Goal: Task Accomplishment & Management: Manage account settings

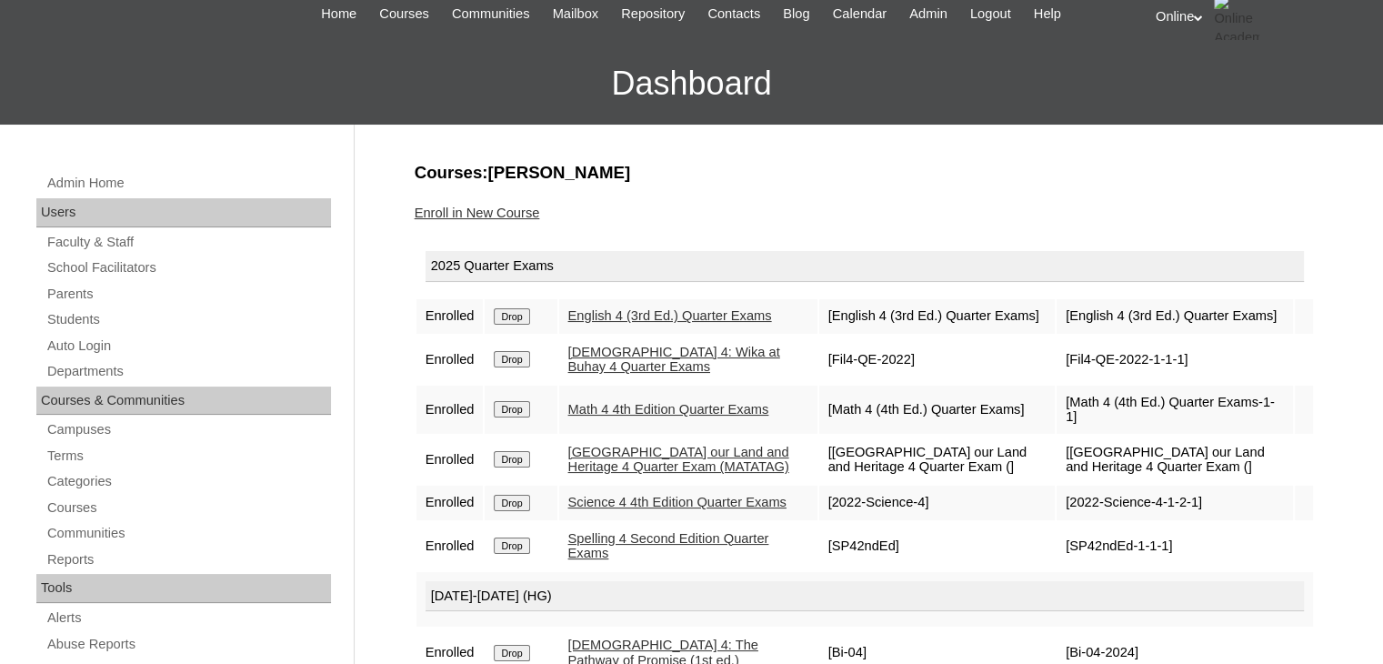
scroll to position [86, 0]
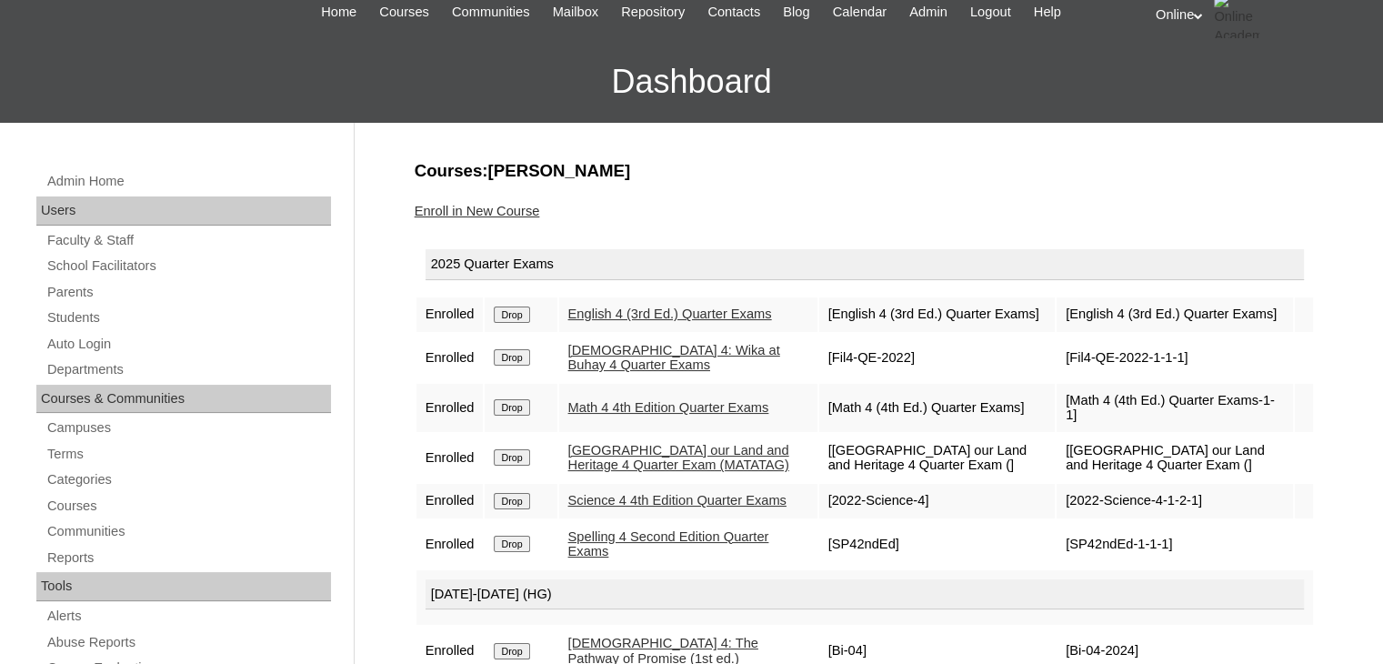
click at [528, 162] on h3 "Courses:Casco LeVinci Gerard" at bounding box center [865, 171] width 900 height 24
click at [86, 315] on link "Students" at bounding box center [188, 318] width 286 height 23
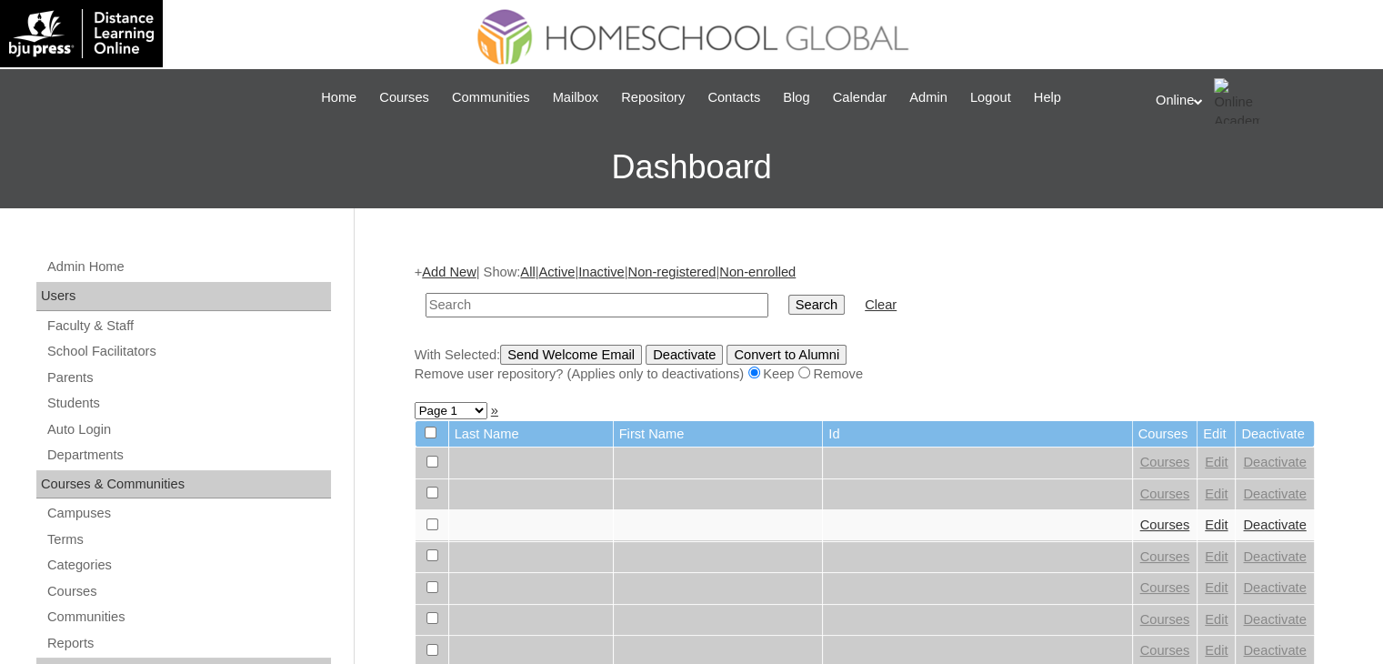
click at [662, 299] on input "text" at bounding box center [597, 305] width 343 height 25
type input "HG246OACAD2025"
click at [789, 303] on input "Search" at bounding box center [817, 305] width 56 height 20
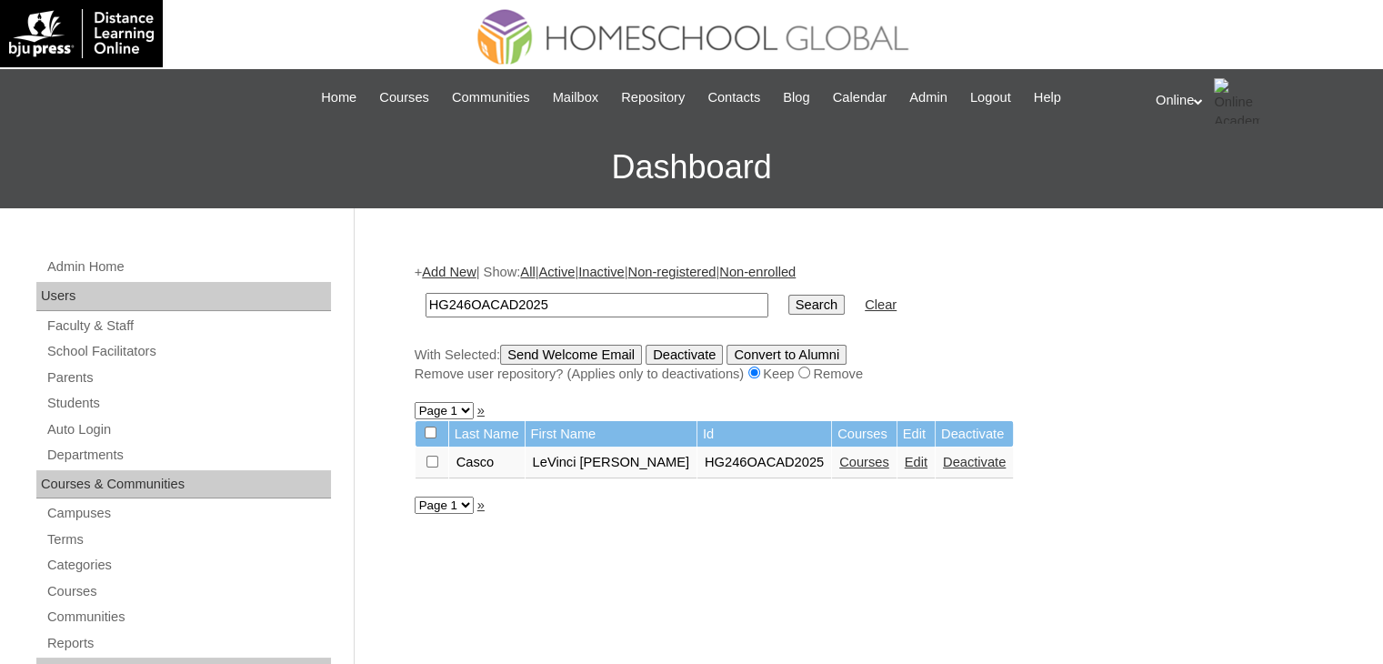
click at [593, 459] on td "LeVinci [PERSON_NAME]" at bounding box center [611, 463] width 171 height 31
click at [905, 457] on link "Edit" at bounding box center [916, 462] width 23 height 15
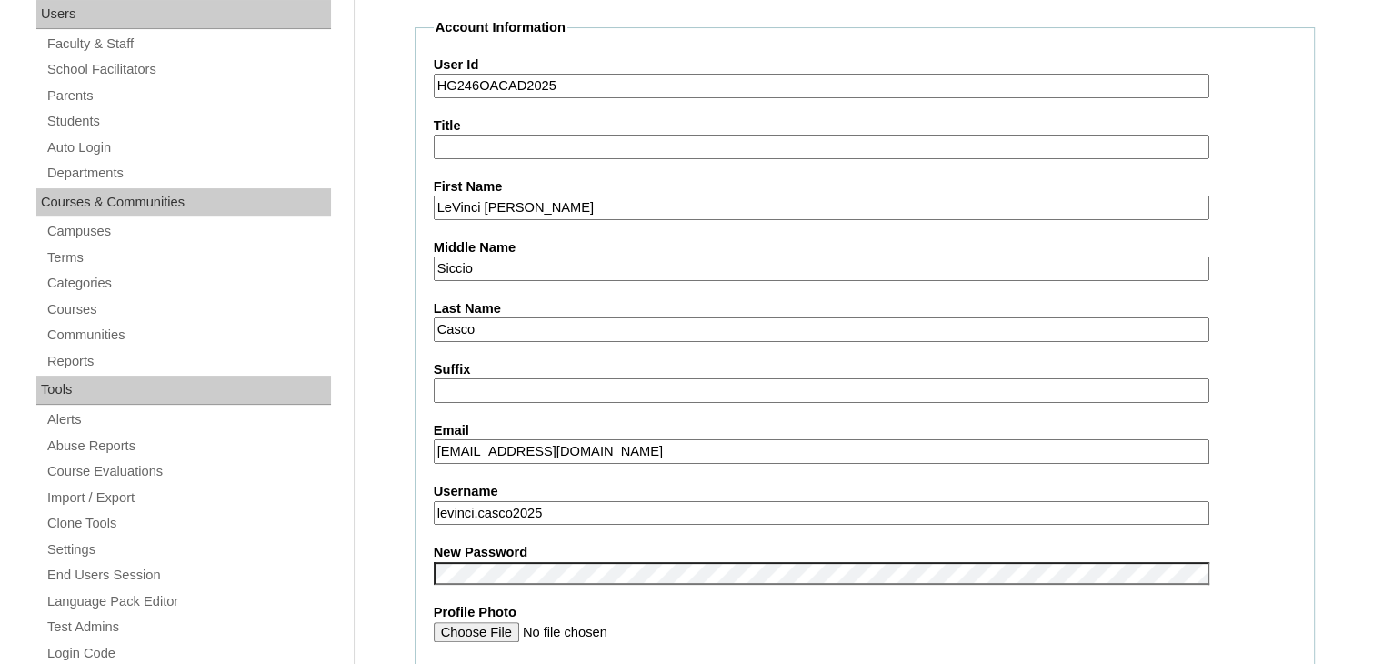
scroll to position [283, 0]
click at [803, 452] on input "[EMAIL_ADDRESS][DOMAIN_NAME]" at bounding box center [822, 450] width 776 height 25
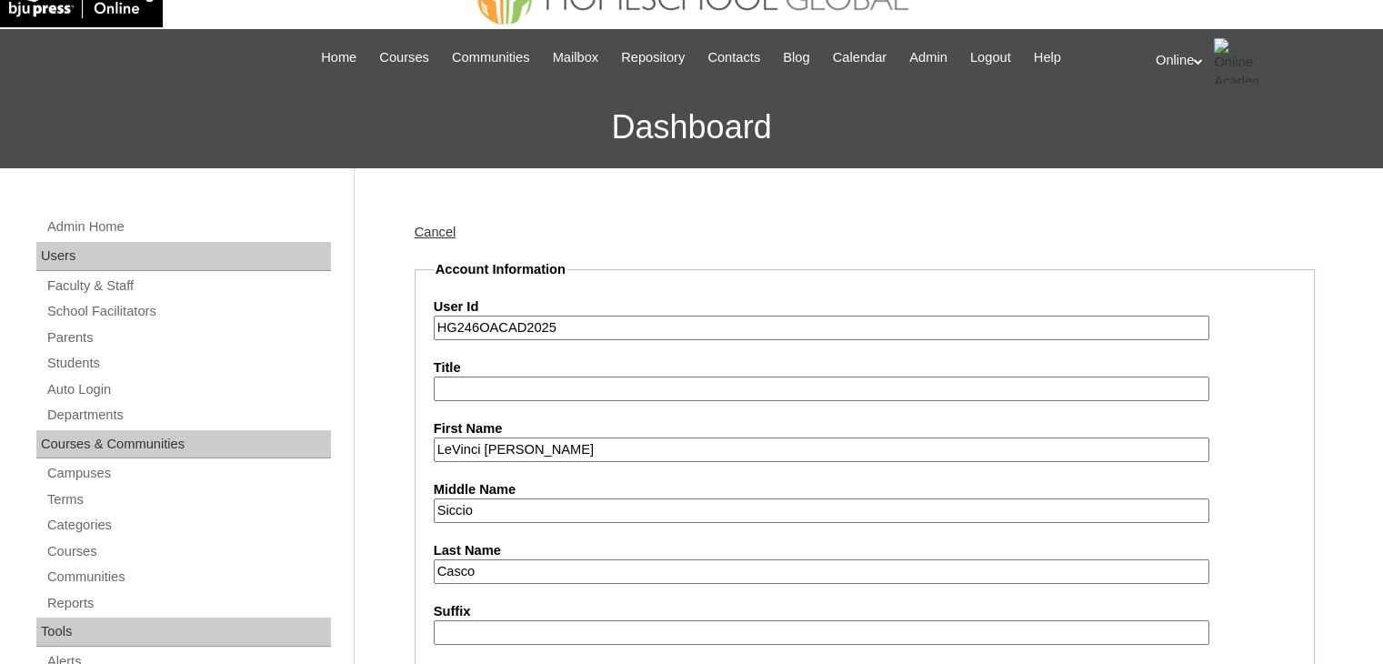
scroll to position [0, 0]
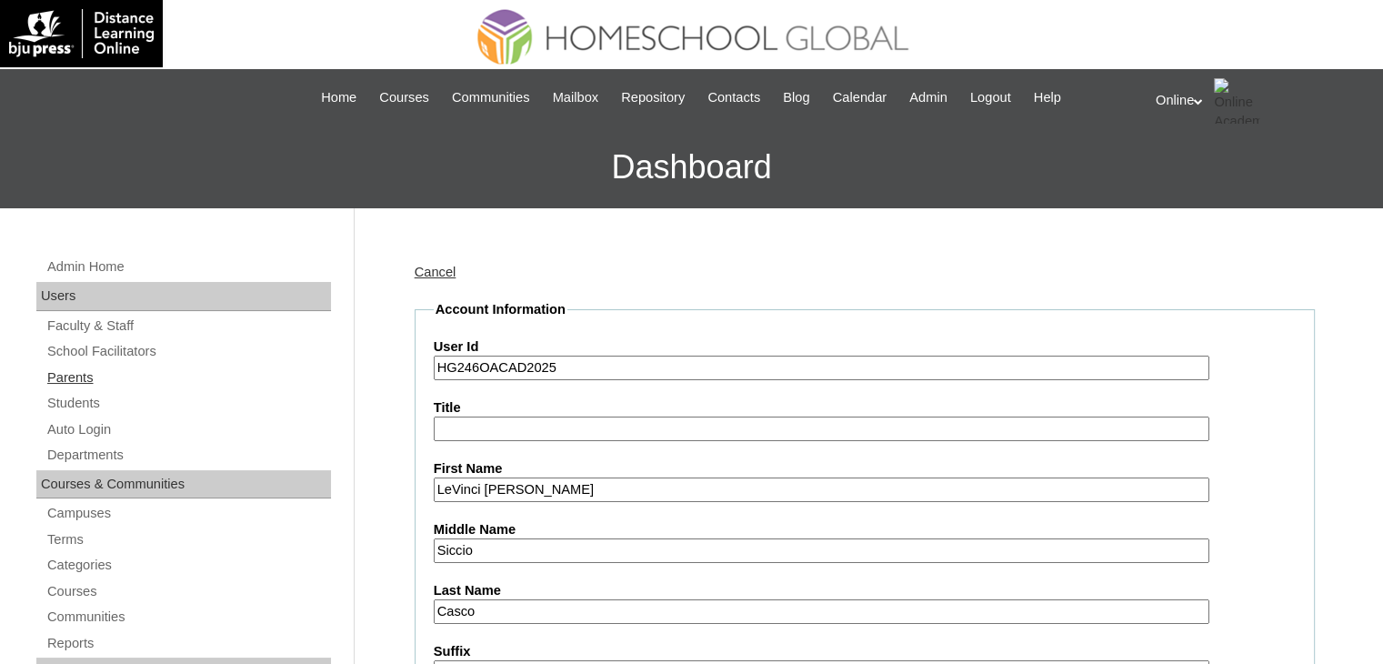
click at [89, 368] on link "Parents" at bounding box center [188, 378] width 286 height 23
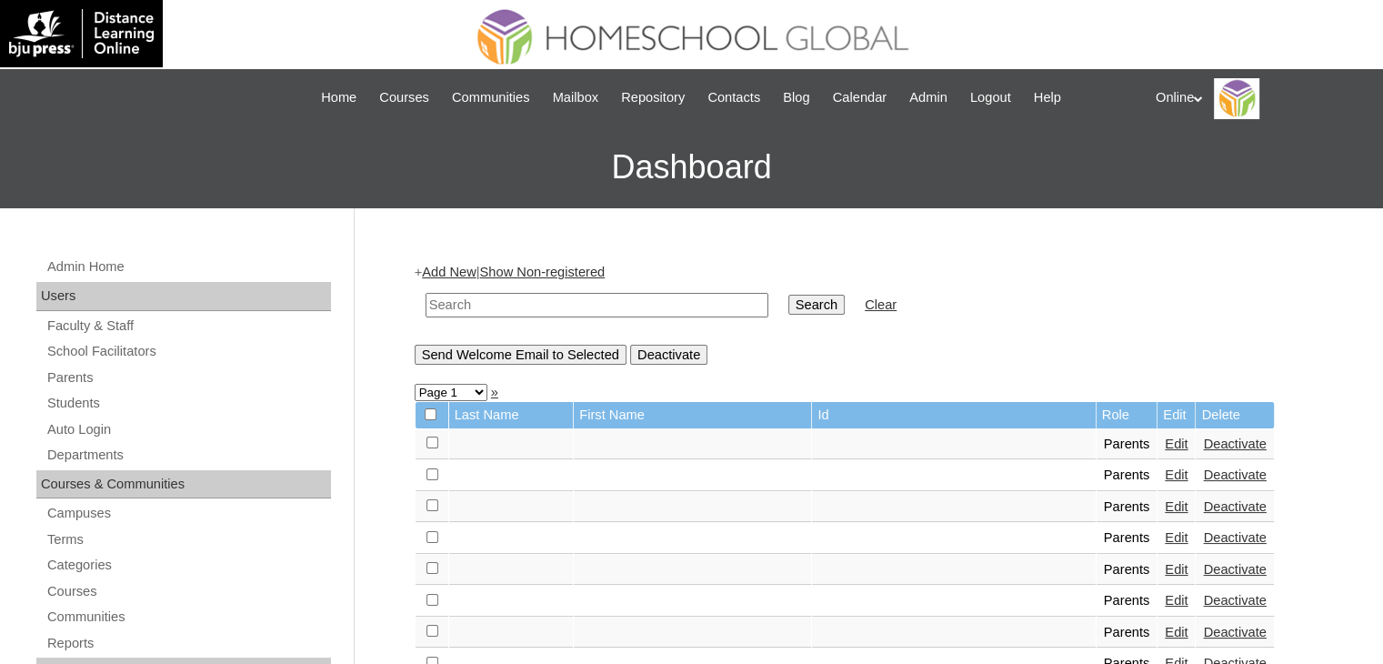
click at [508, 308] on input "text" at bounding box center [597, 305] width 343 height 25
type input "HGP0201-OACAD2025"
click at [789, 301] on input "Search" at bounding box center [817, 305] width 56 height 20
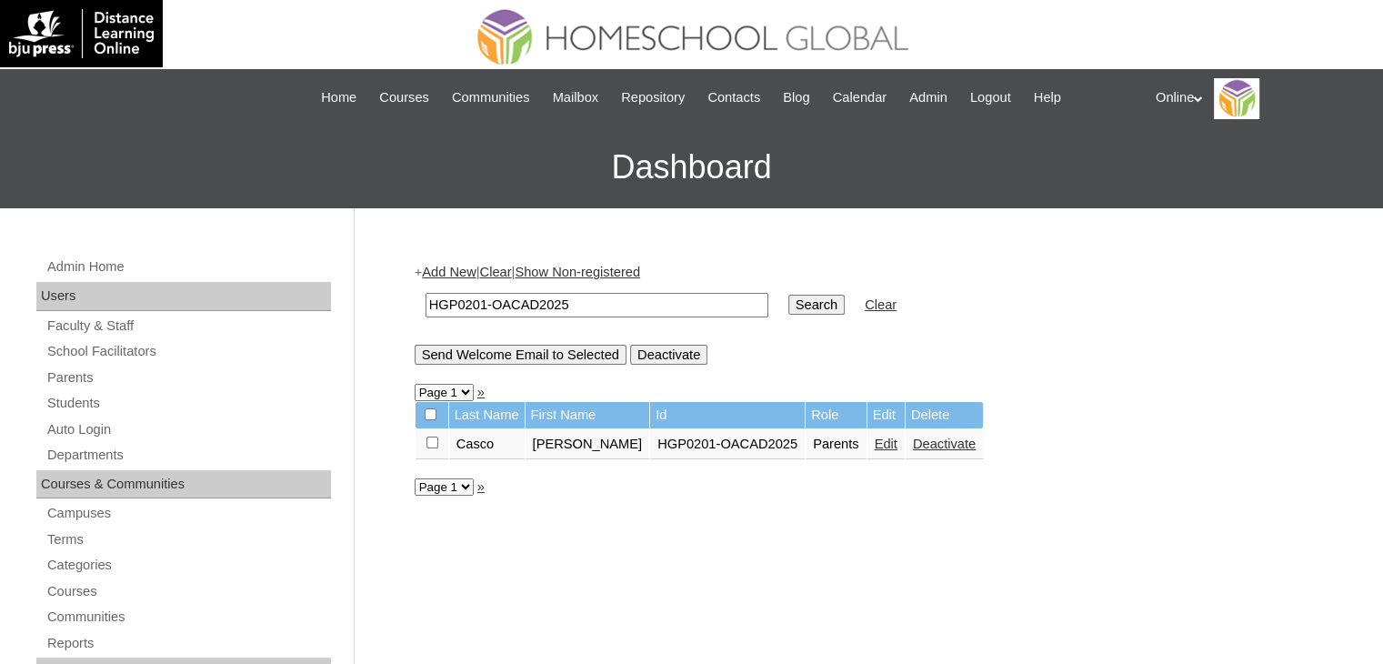
click at [887, 437] on link "Edit" at bounding box center [886, 444] width 23 height 15
